Goal: Transaction & Acquisition: Purchase product/service

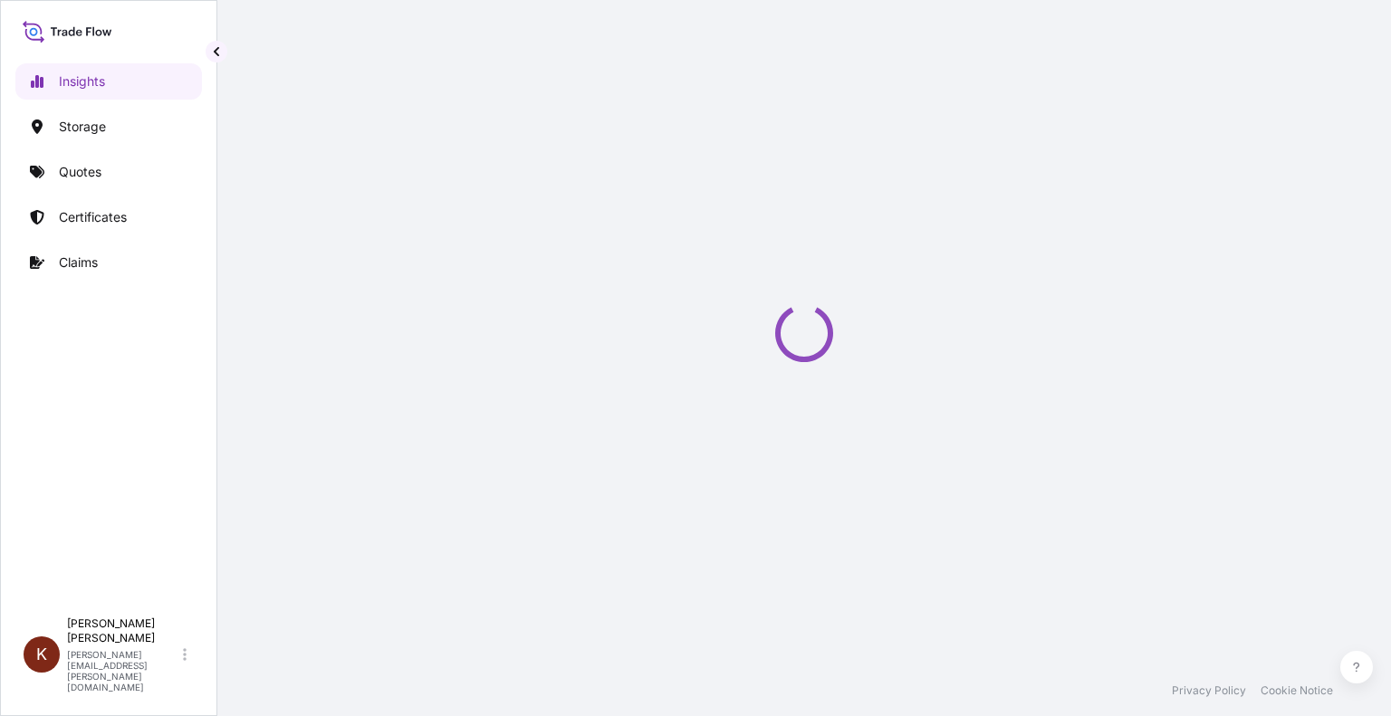
select select "2025"
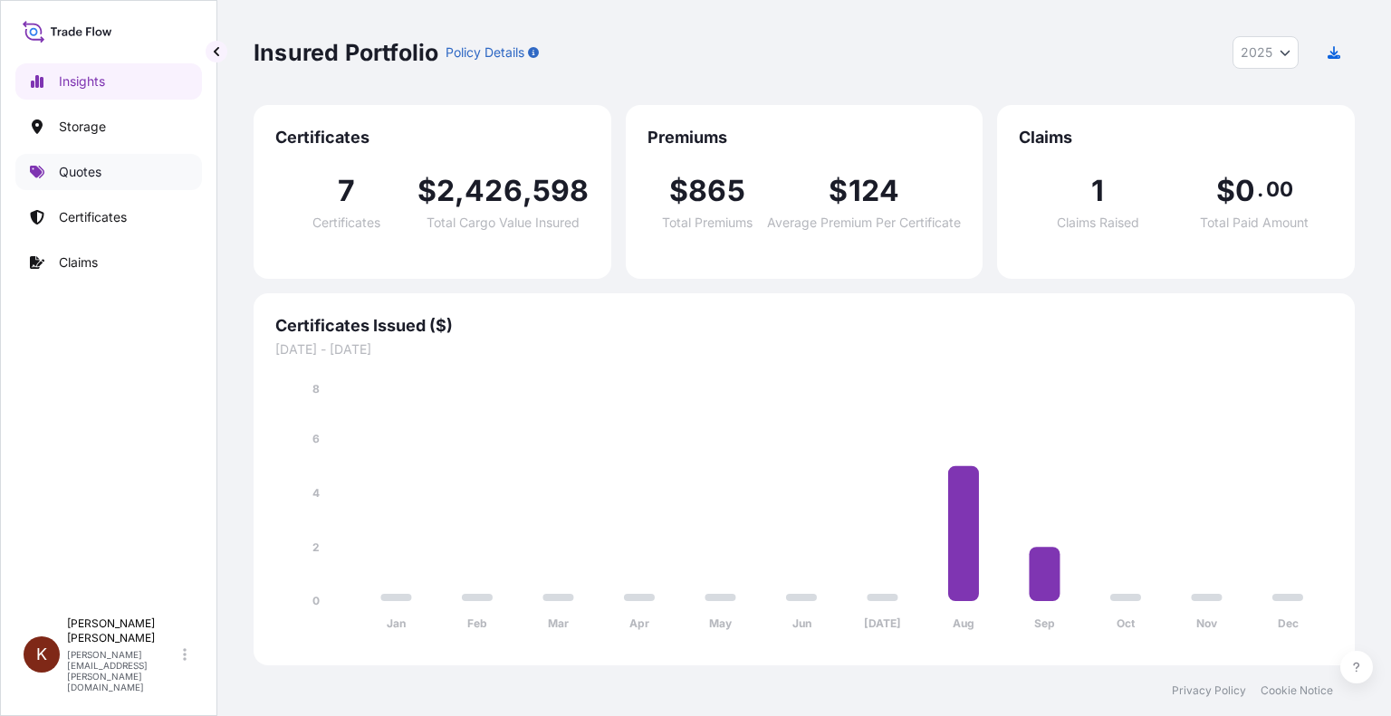
click at [76, 167] on p "Quotes" at bounding box center [80, 172] width 43 height 18
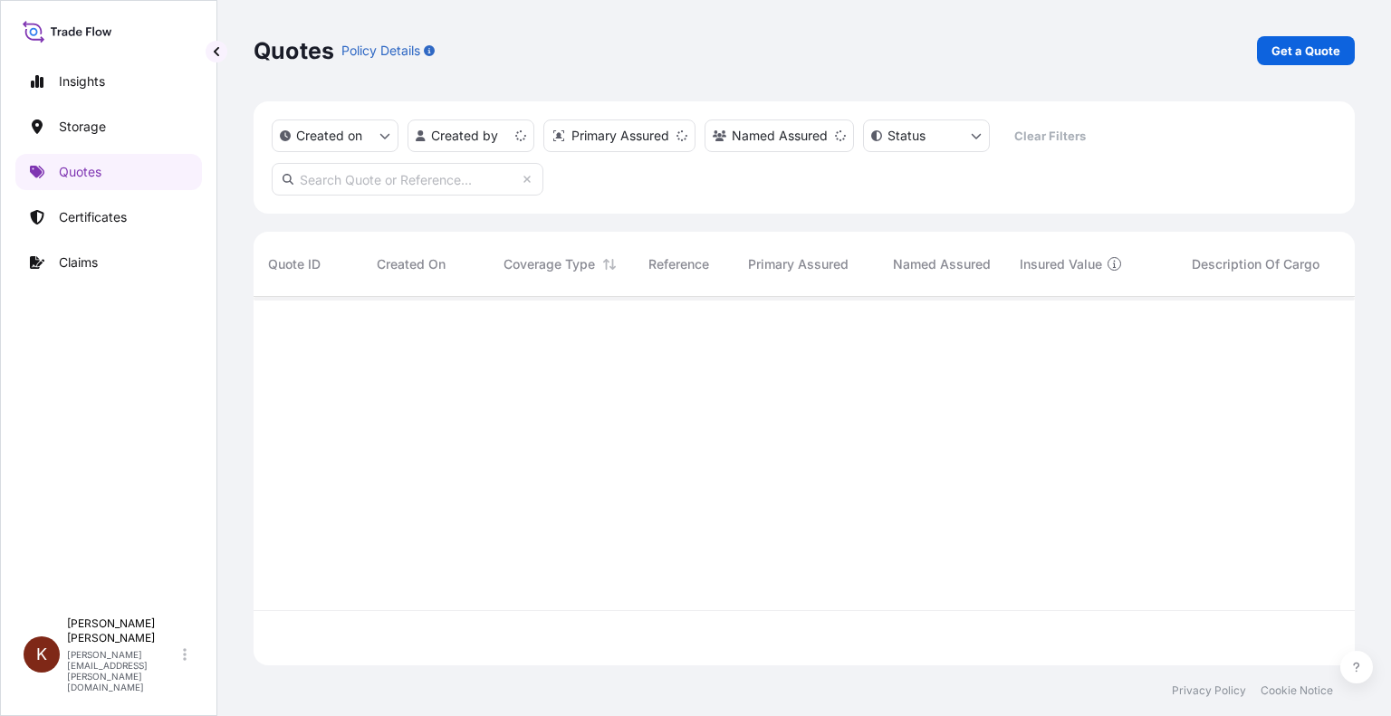
scroll to position [365, 1086]
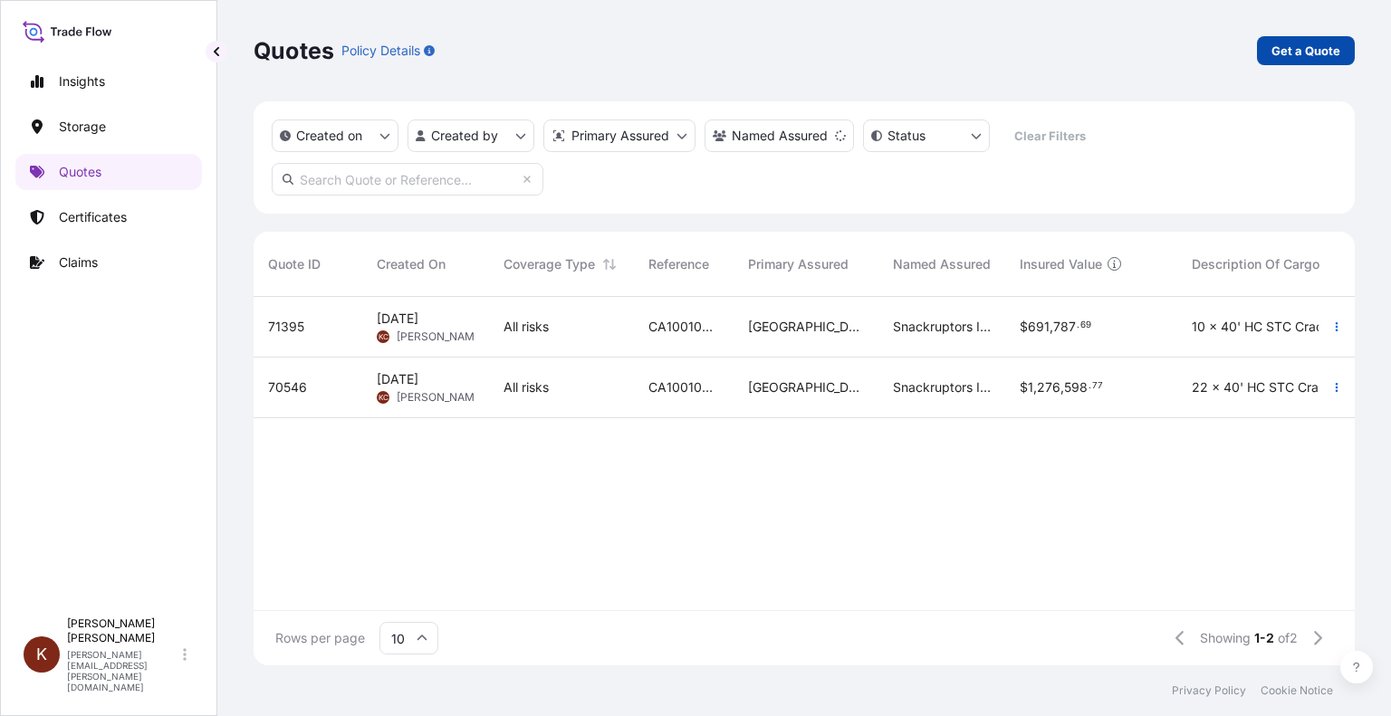
click at [1313, 56] on p "Get a Quote" at bounding box center [1305, 51] width 69 height 18
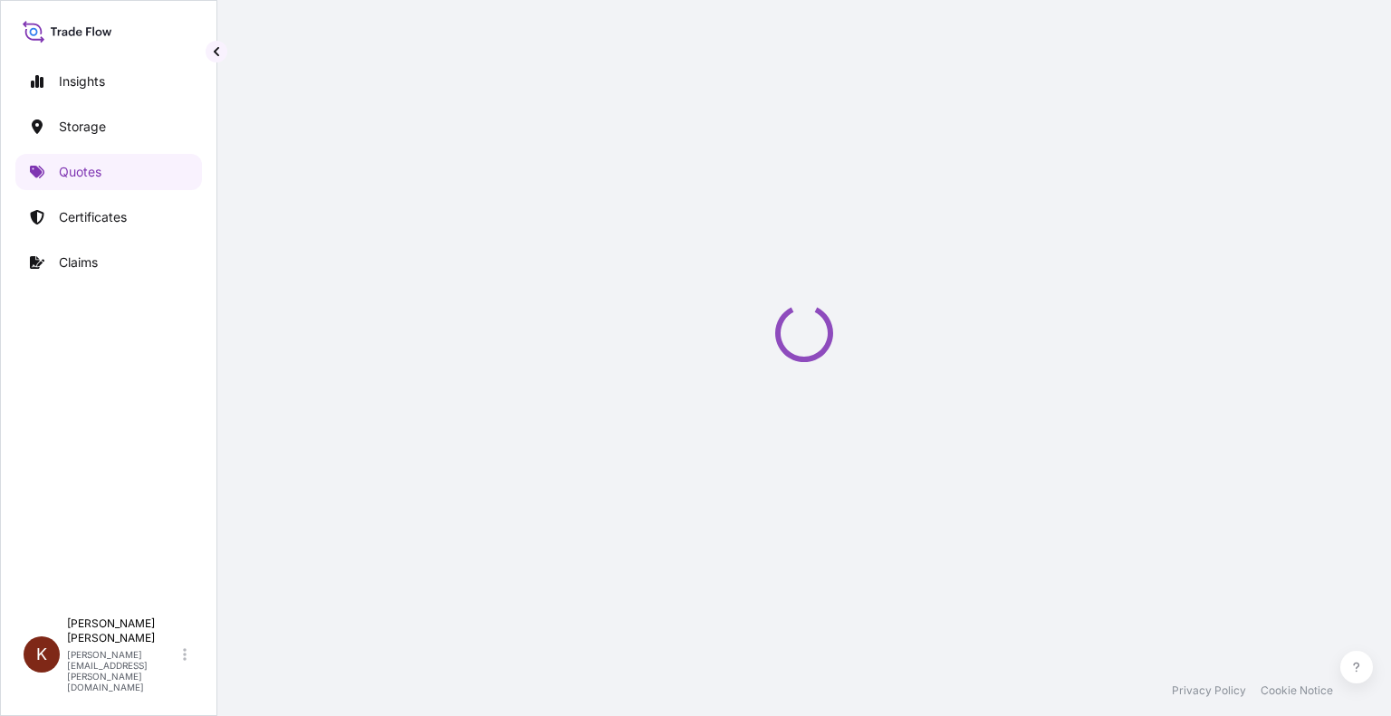
select select "Water"
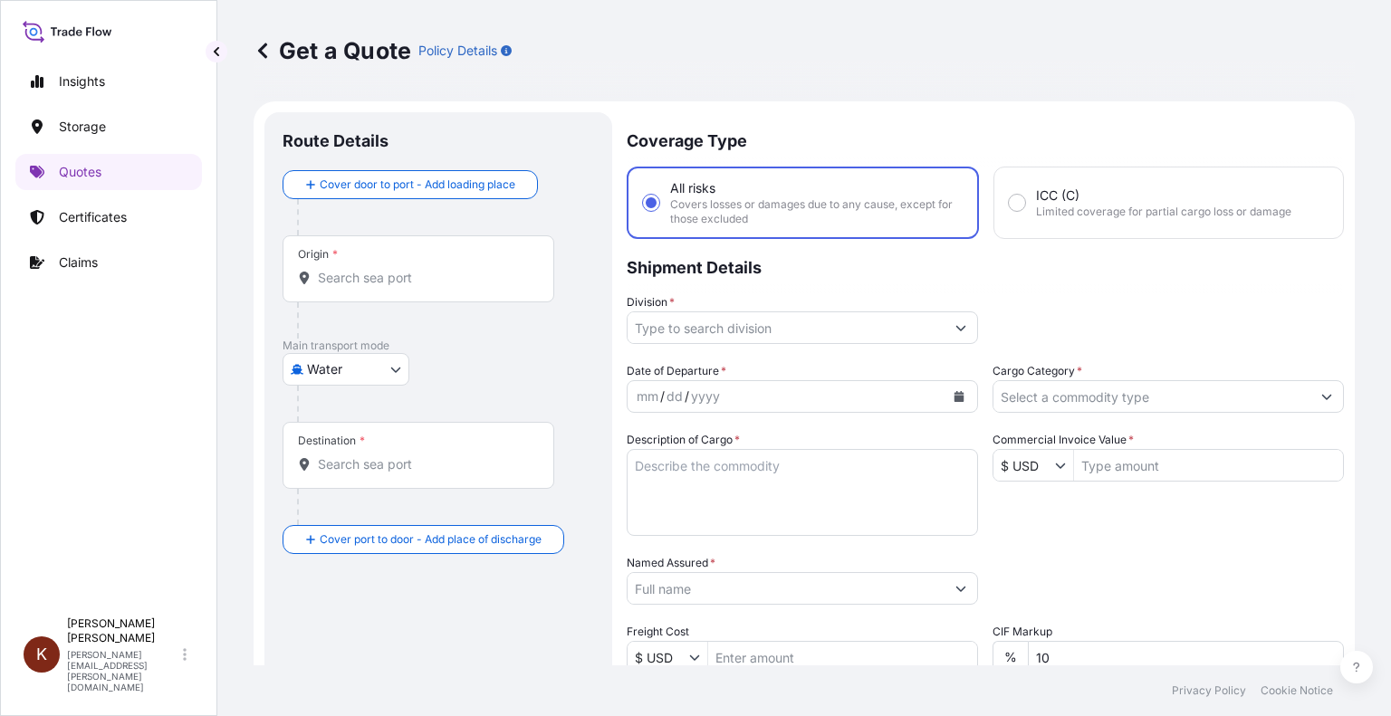
scroll to position [29, 0]
